Goal: Register for event/course

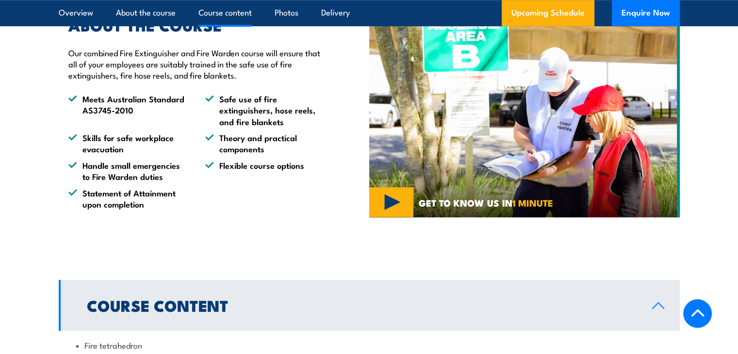
scroll to position [801, 0]
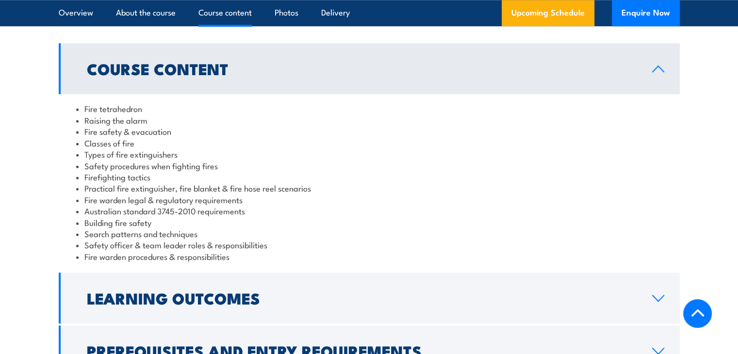
click at [652, 68] on icon at bounding box center [658, 69] width 13 height 8
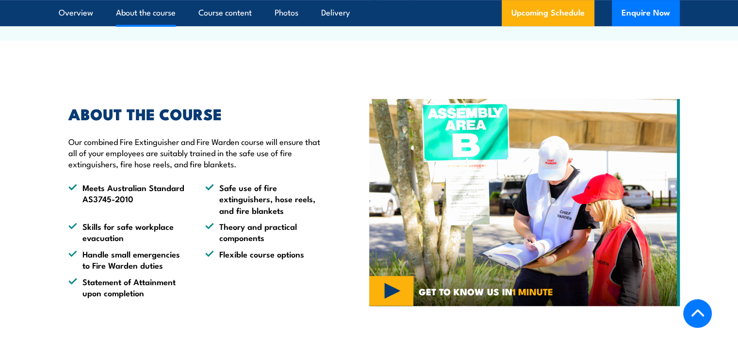
scroll to position [458, 0]
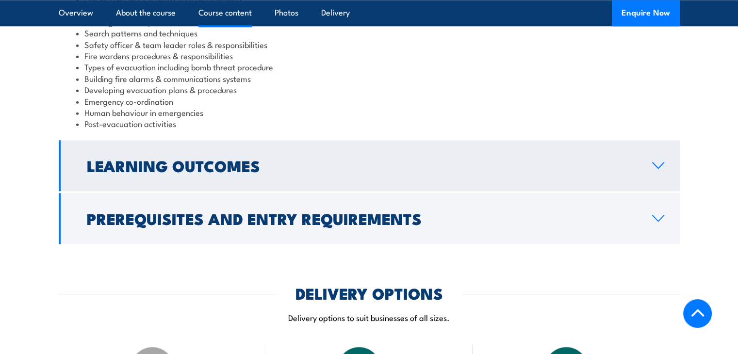
click at [153, 150] on link "Learning Outcomes" at bounding box center [369, 165] width 621 height 51
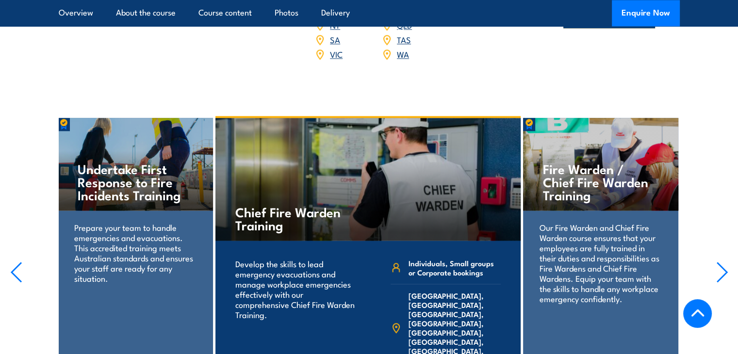
scroll to position [1362, 0]
click at [566, 163] on h4 "Fire Warden / Chief Fire Warden Training" at bounding box center [600, 182] width 115 height 39
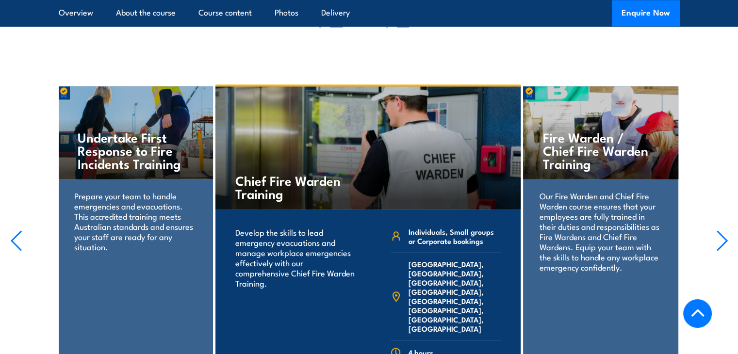
scroll to position [1399, 0]
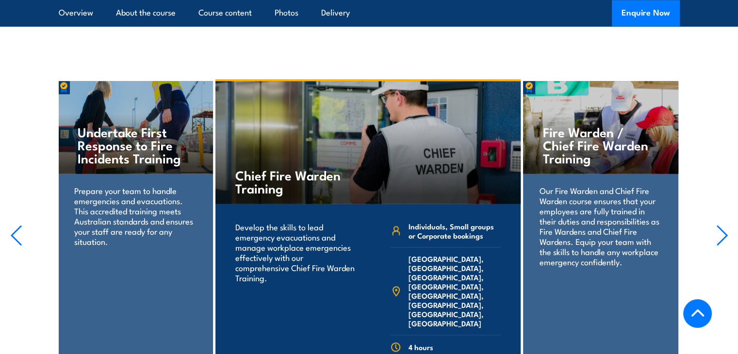
click at [712, 178] on section "Fire Extinguisher Training Train your team in essential fire safety. Learn to u…" at bounding box center [369, 231] width 738 height 304
click at [719, 225] on icon "button" at bounding box center [722, 235] width 12 height 21
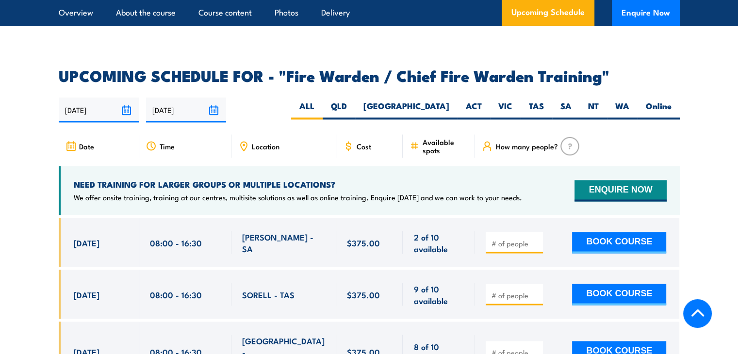
scroll to position [1654, 0]
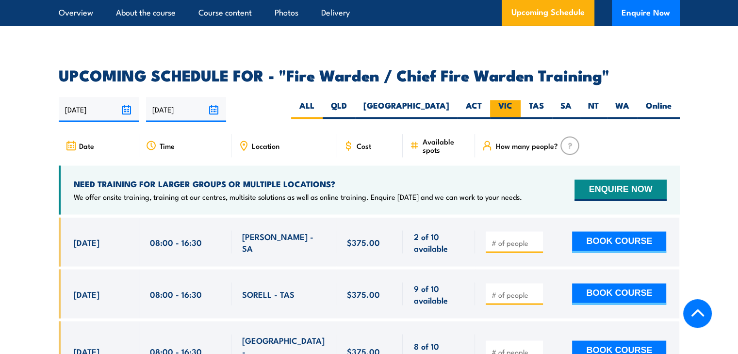
click at [504, 101] on label "VIC" at bounding box center [505, 109] width 31 height 19
click at [513, 101] on input "VIC" at bounding box center [516, 103] width 6 height 6
radio input "true"
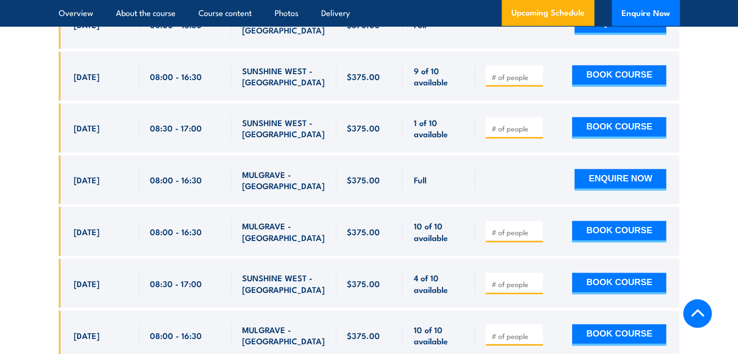
scroll to position [1977, 0]
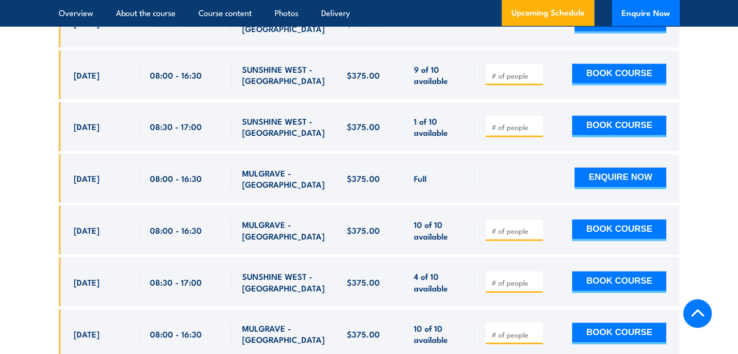
click at [34, 210] on section "UPCOMING SCHEDULE FOR - "Fire Warden / Chief Fire Warden Training" 27/08/2025 2…" at bounding box center [369, 111] width 738 height 732
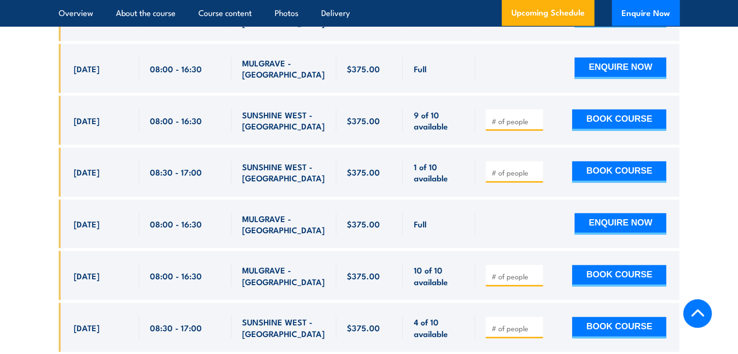
scroll to position [1931, 0]
